Goal: Navigation & Orientation: Find specific page/section

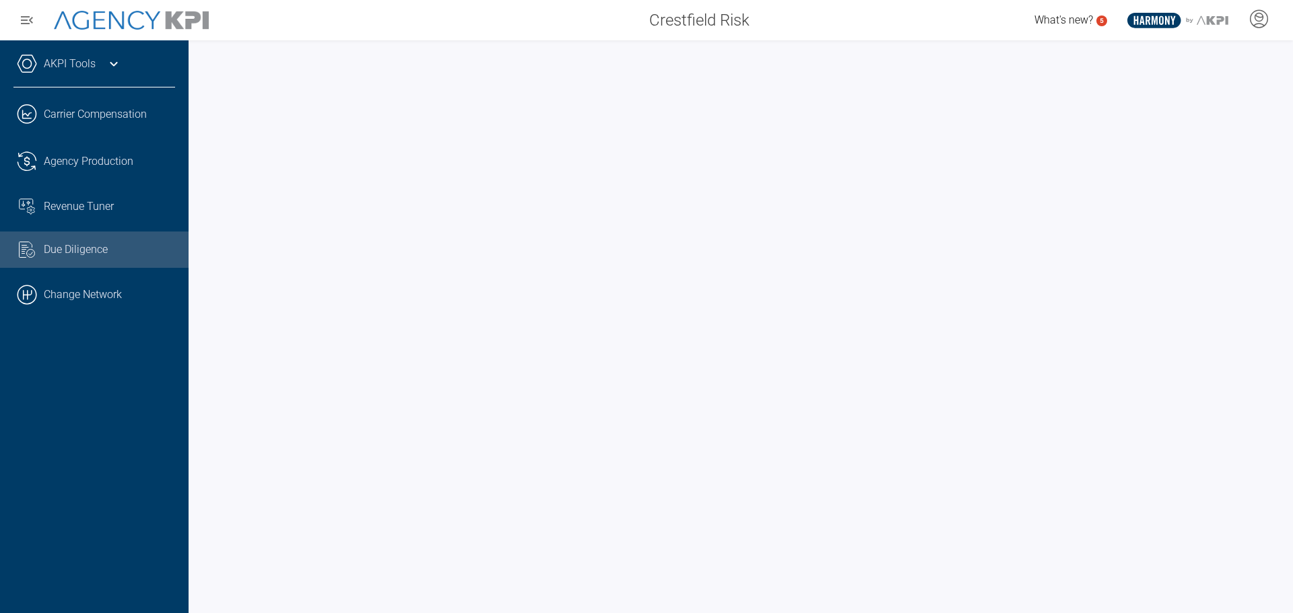
click at [115, 56] on icon at bounding box center [114, 64] width 16 height 16
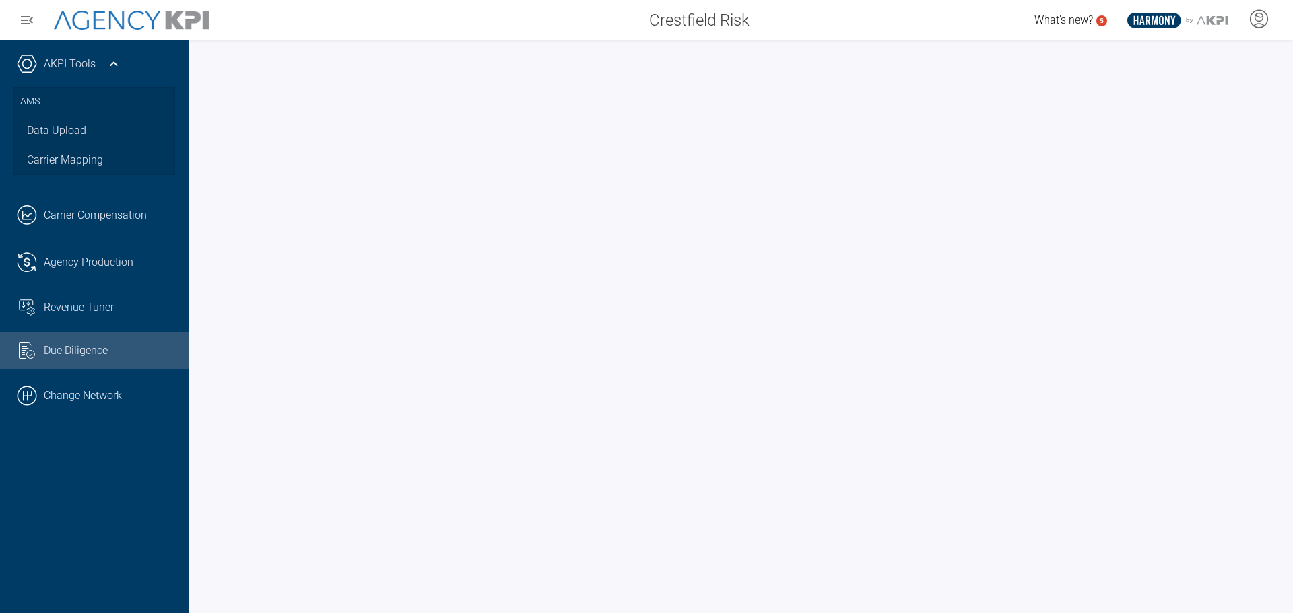
click at [115, 56] on icon at bounding box center [114, 64] width 16 height 16
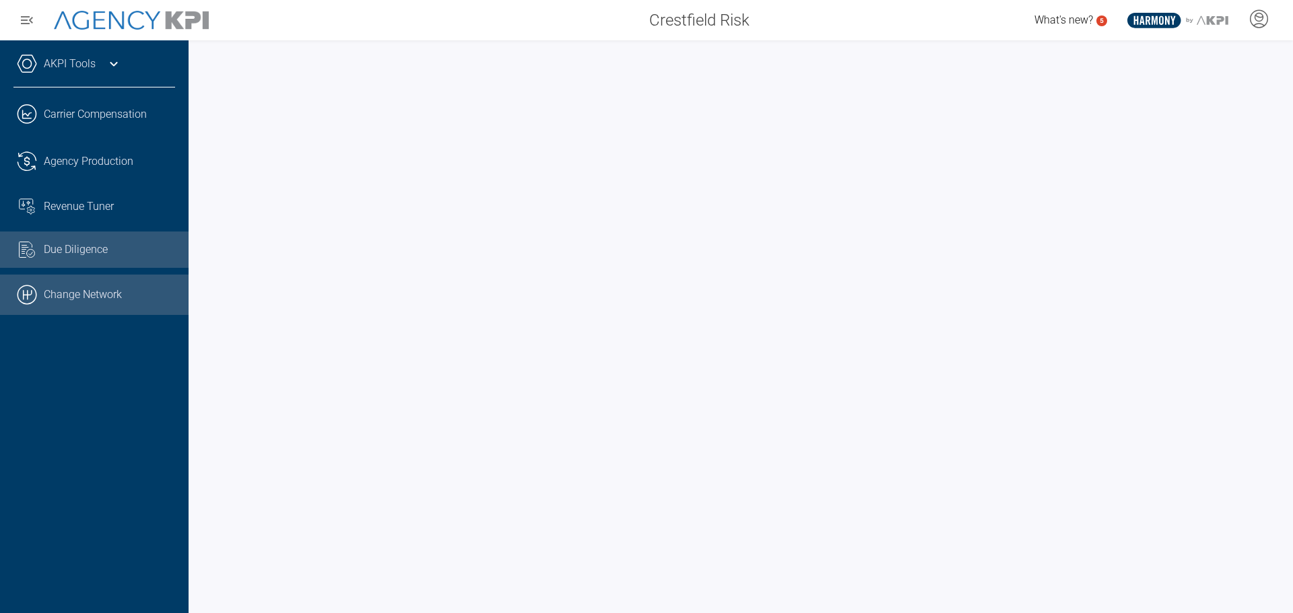
click at [98, 285] on link ".cls-1{fill:none;stroke:#000;stroke-linecap:round;stroke-linejoin:round;stroke-…" at bounding box center [94, 295] width 189 height 40
click at [63, 418] on div "AKPI Tools AMS Data Upload Carrier Mapping .cls-1{fill:none;stroke:#221f20;stro…" at bounding box center [94, 326] width 189 height 573
click at [1255, 20] on icon at bounding box center [1258, 19] width 20 height 20
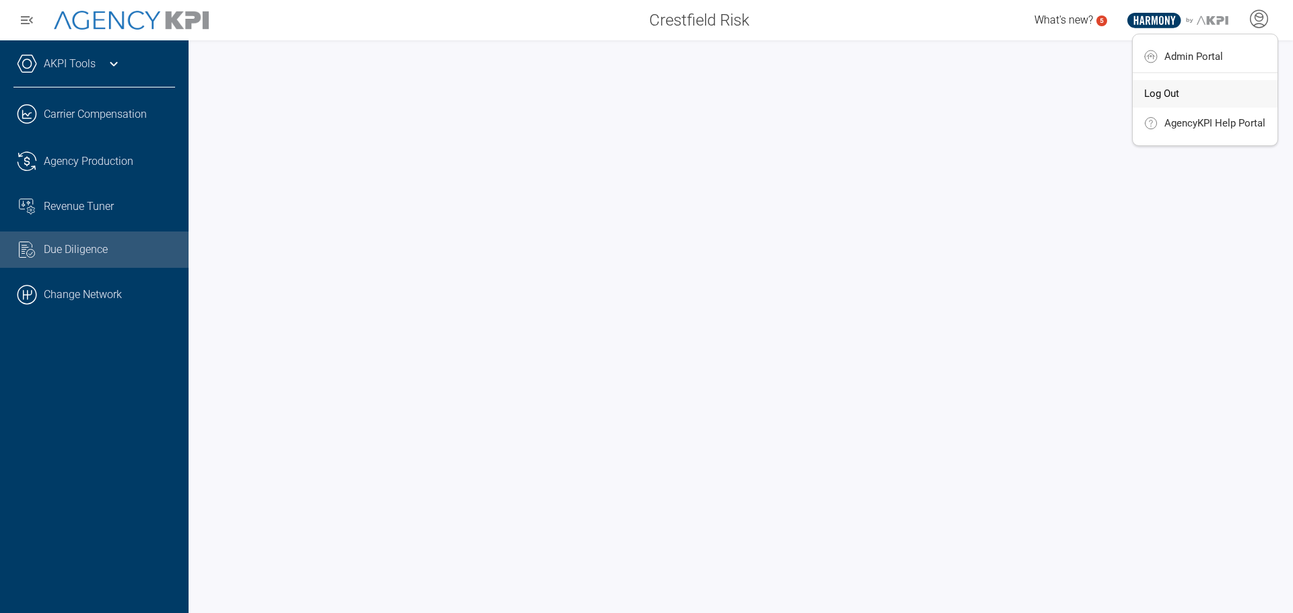
click at [1187, 94] on li "Log Out" at bounding box center [1205, 94] width 145 height 28
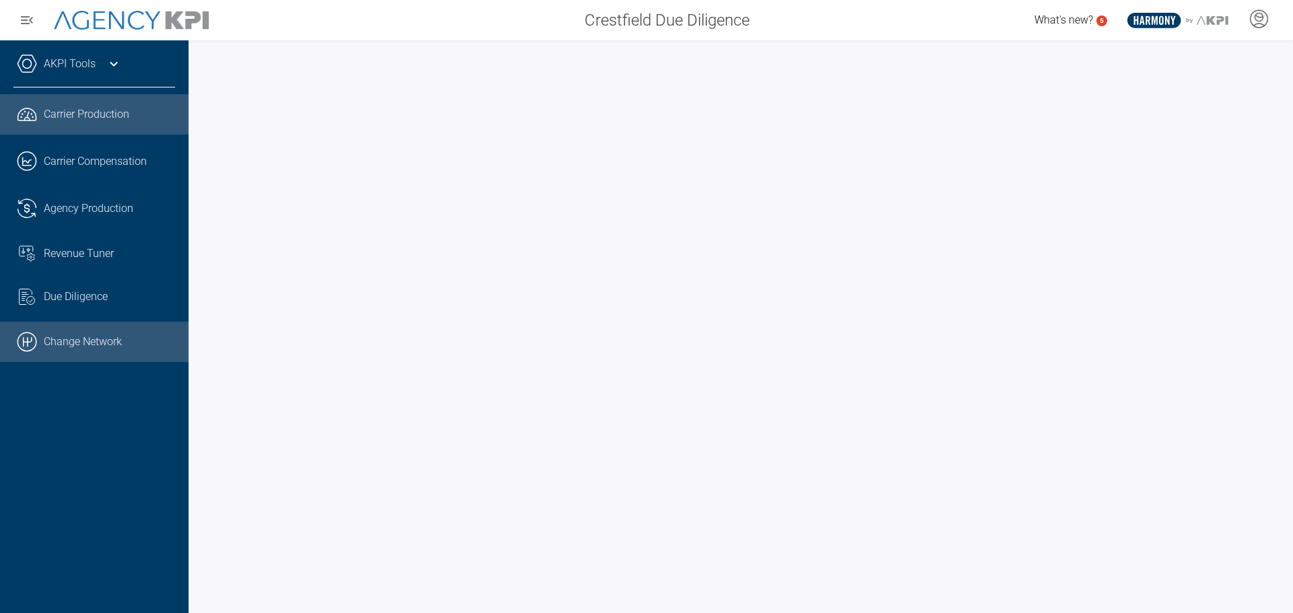
click at [81, 341] on link ".cls-1{fill:none;stroke:#000;stroke-linecap:round;stroke-linejoin:round;stroke-…" at bounding box center [94, 342] width 189 height 40
